Goal: Transaction & Acquisition: Purchase product/service

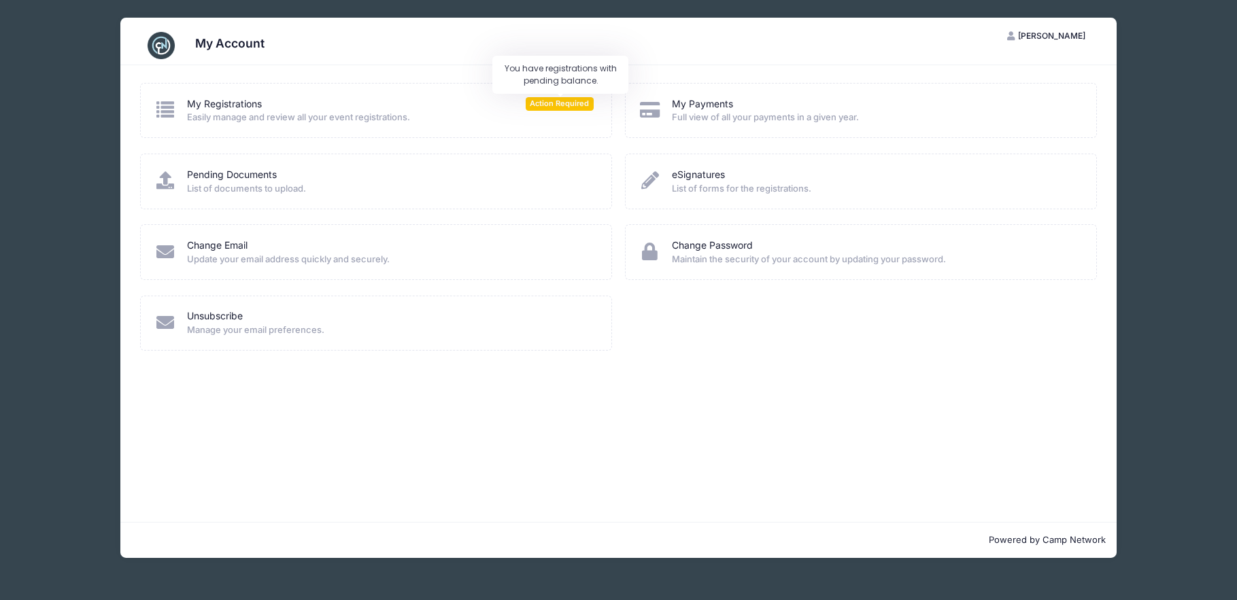
click at [548, 104] on span "Action Required" at bounding box center [560, 103] width 68 height 13
click at [177, 112] on div "My Registrations Action Required Easily manage and review all your event regist…" at bounding box center [376, 110] width 444 height 27
click at [222, 107] on link "My Registrations" at bounding box center [224, 104] width 75 height 14
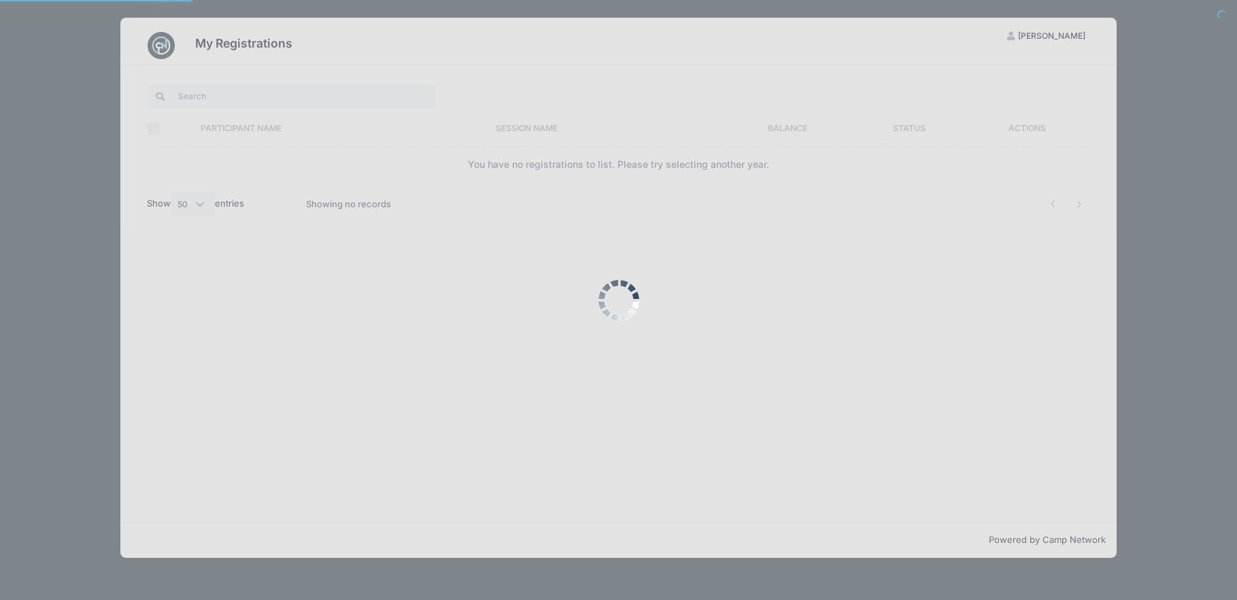
select select "50"
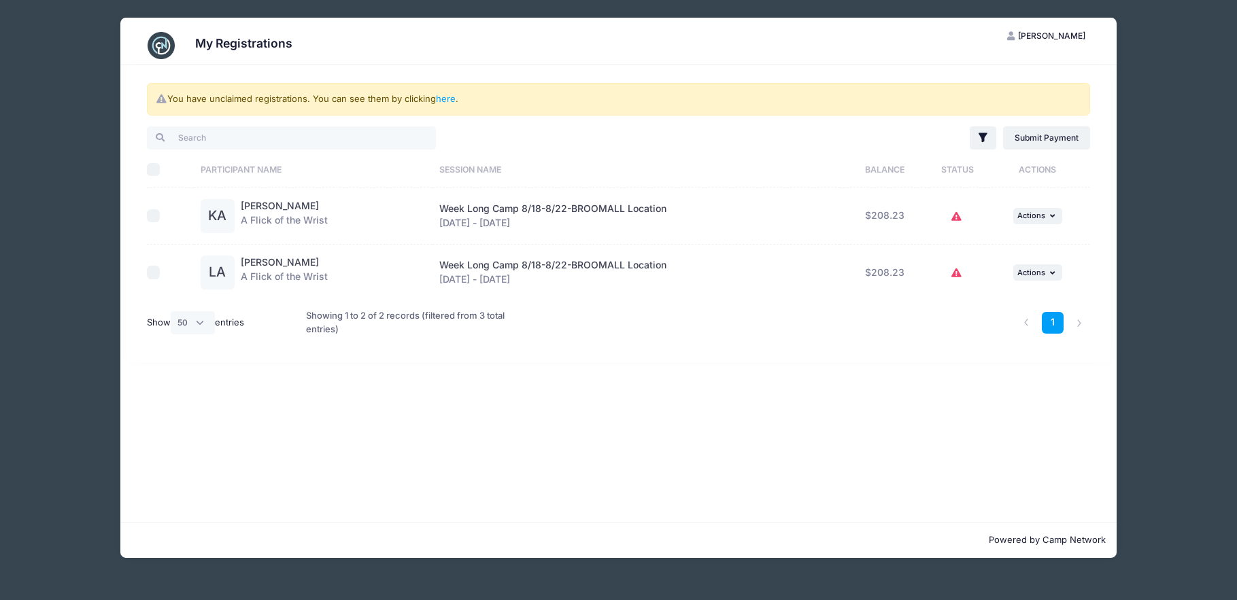
click at [154, 218] on input "checkbox" at bounding box center [154, 216] width 14 height 14
checkbox input "true"
click at [149, 275] on input "checkbox" at bounding box center [154, 273] width 14 height 14
checkbox input "true"
click at [1038, 143] on link "Submit Payment" at bounding box center [1047, 137] width 88 height 23
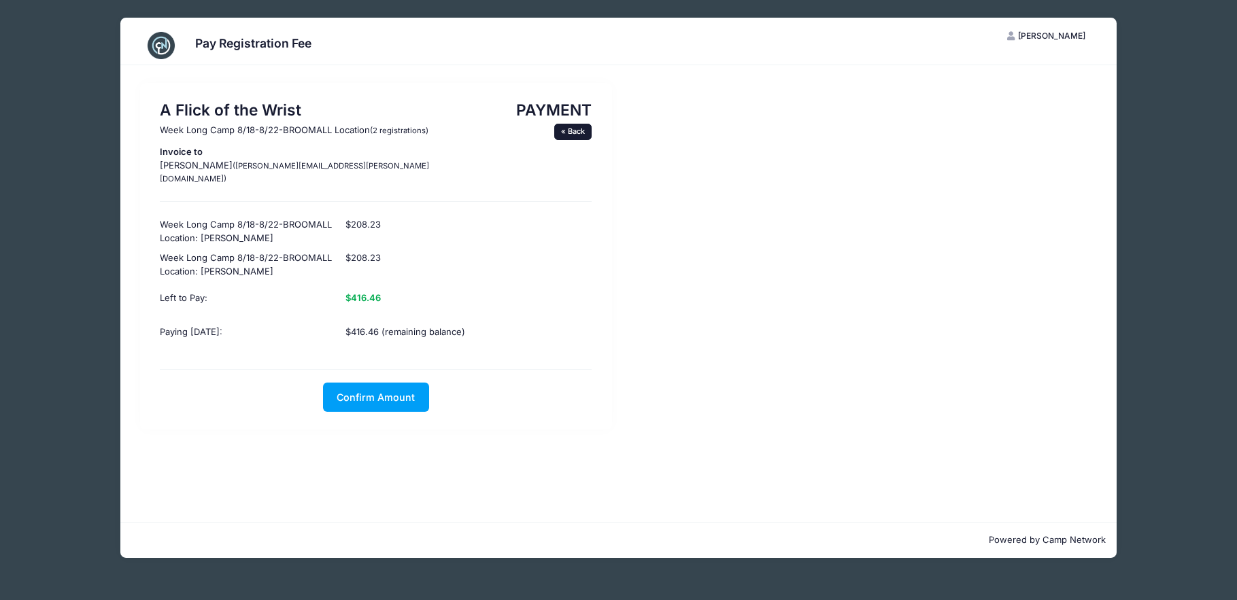
click at [573, 133] on link "« Back" at bounding box center [573, 132] width 38 height 16
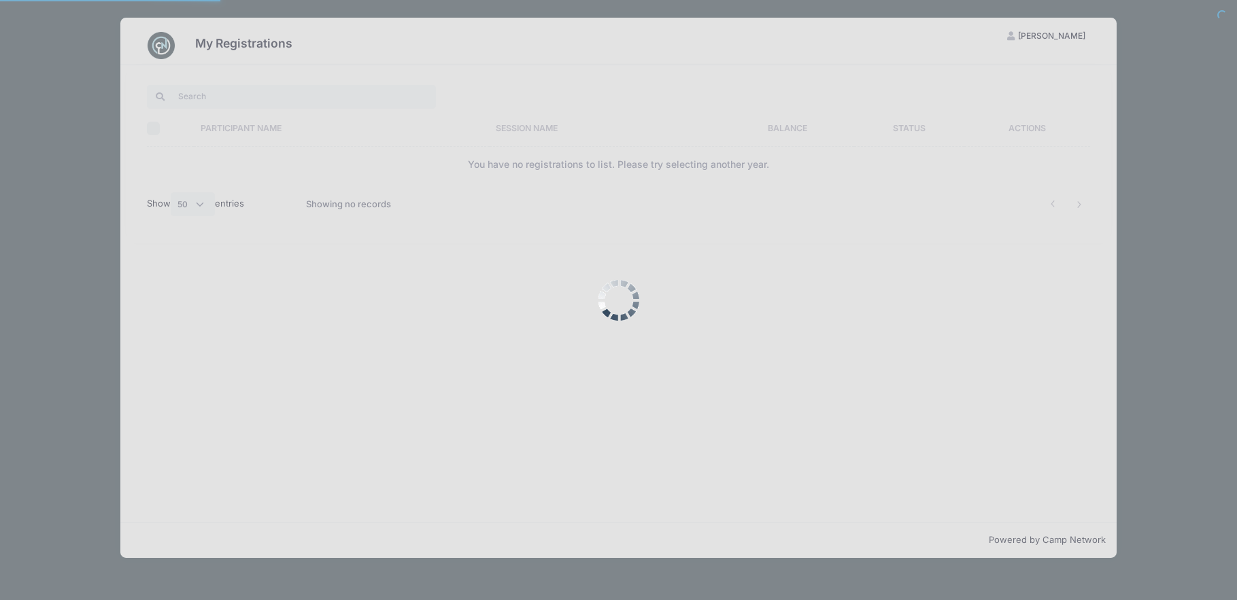
select select "50"
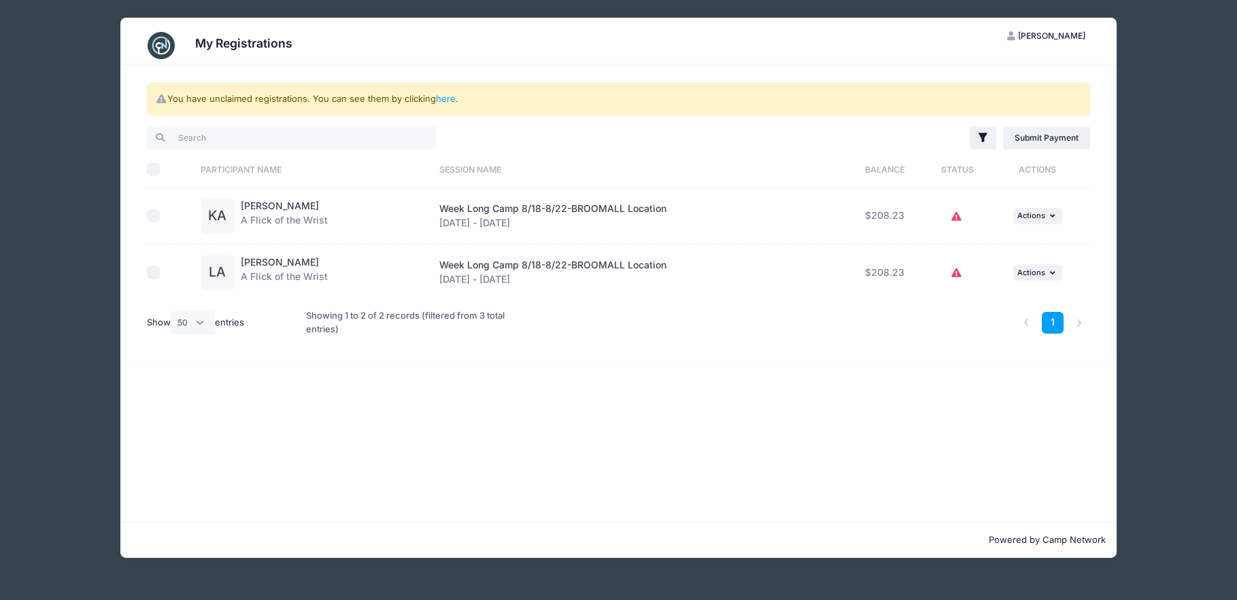
click at [154, 220] on input "checkbox" at bounding box center [154, 216] width 14 height 14
checkbox input "true"
click at [152, 272] on input "checkbox" at bounding box center [154, 273] width 14 height 14
checkbox input "true"
click at [1054, 135] on link "Submit Payment" at bounding box center [1047, 137] width 88 height 23
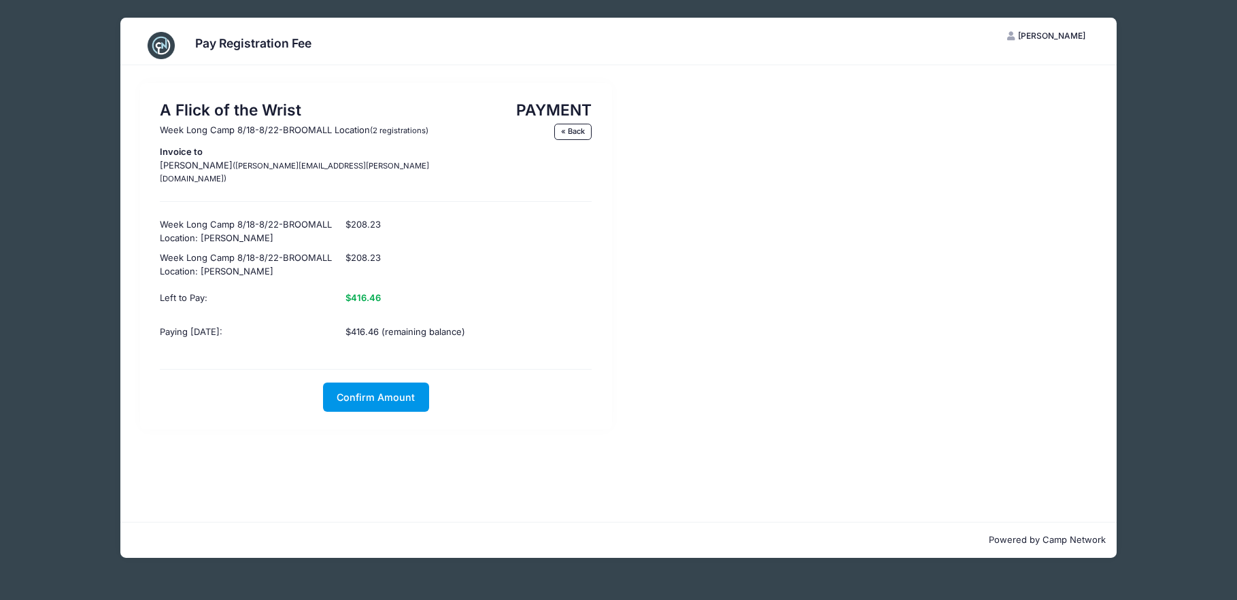
click at [376, 392] on span "Confirm Amount" at bounding box center [376, 398] width 78 height 12
click at [376, 386] on button "Pay with Card" at bounding box center [375, 397] width 93 height 29
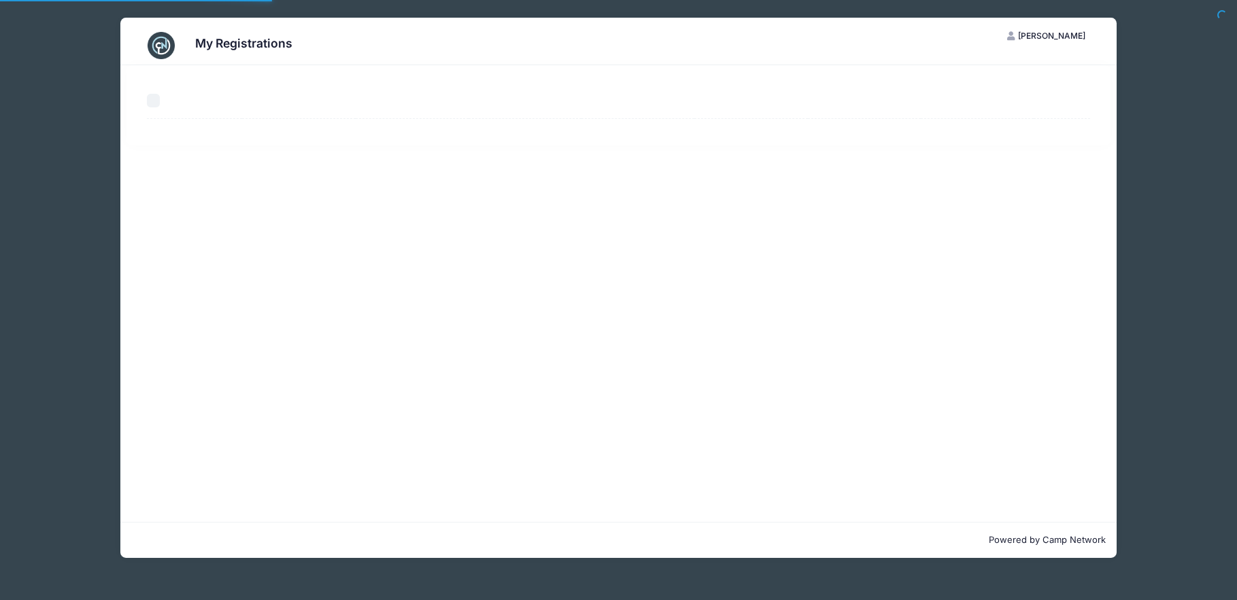
select select "50"
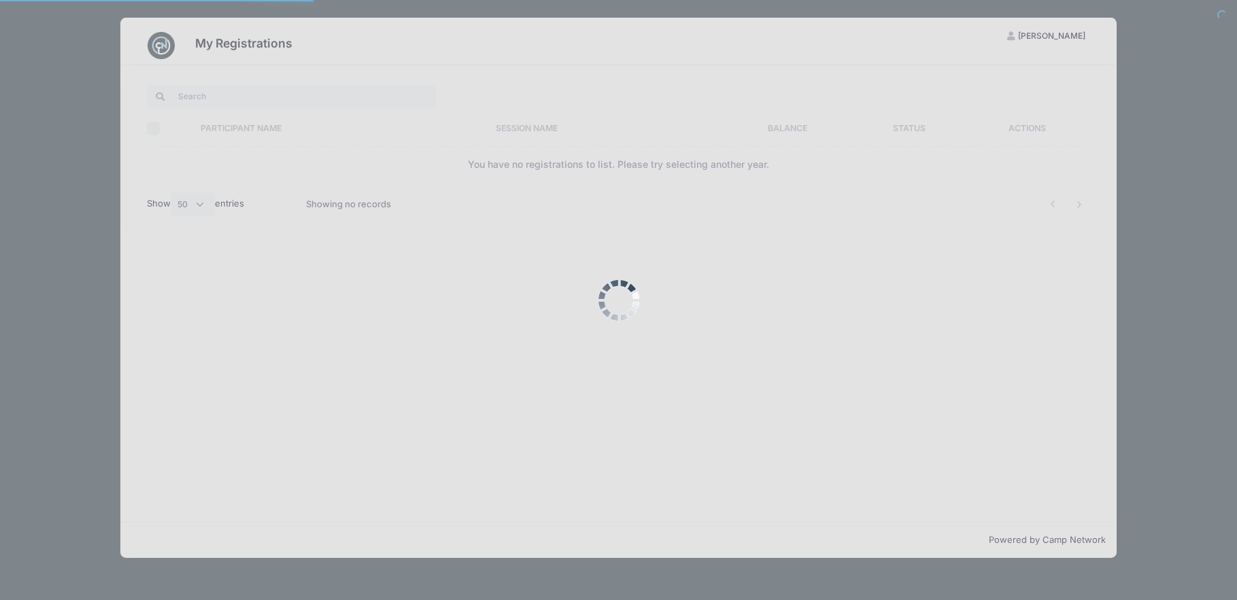
select select "50"
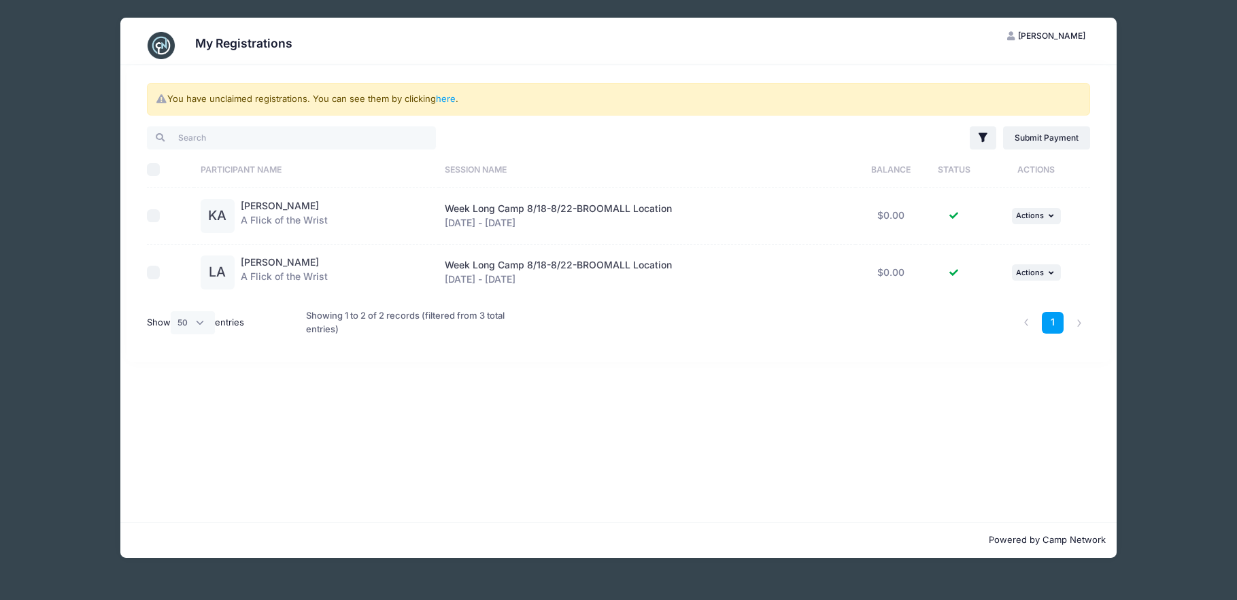
click at [1191, 198] on div "My Registrations RM [PERSON_NAME] My Account Logout You have unclaimed registra…" at bounding box center [618, 288] width 1196 height 576
